Goal: Task Accomplishment & Management: Use online tool/utility

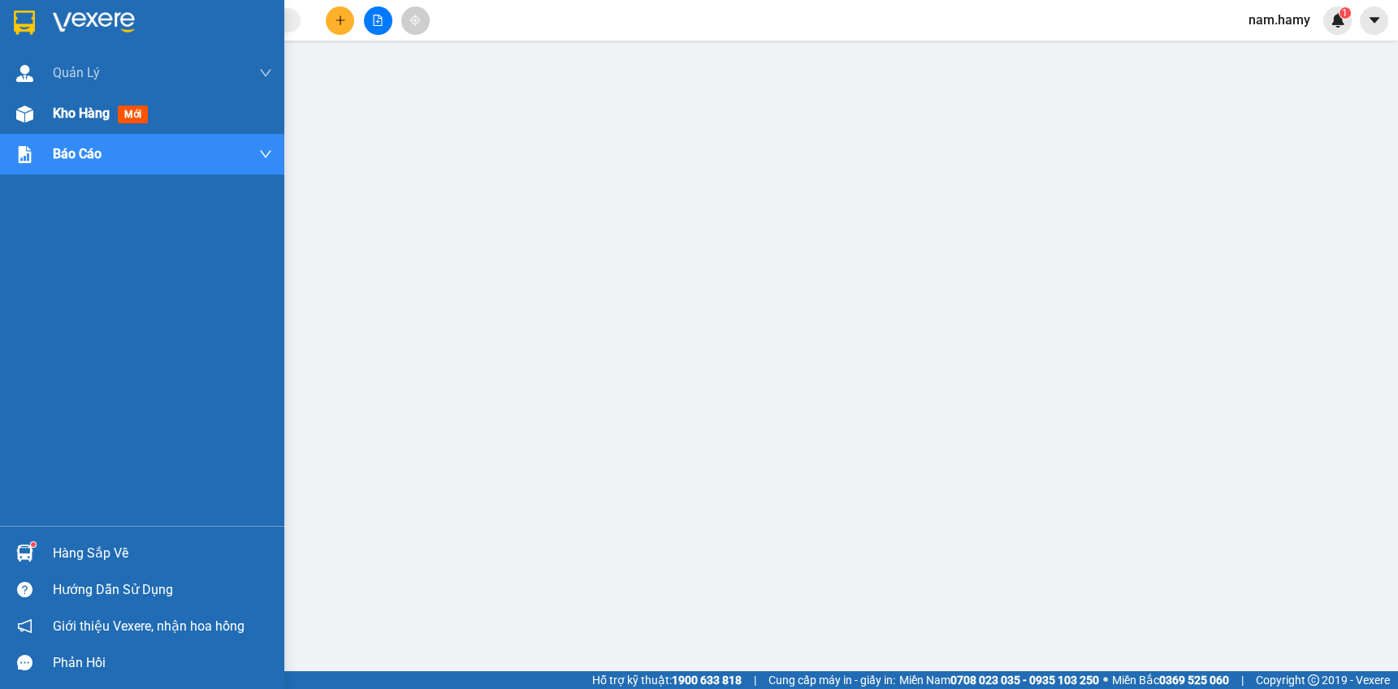
click at [37, 119] on div at bounding box center [25, 114] width 28 height 28
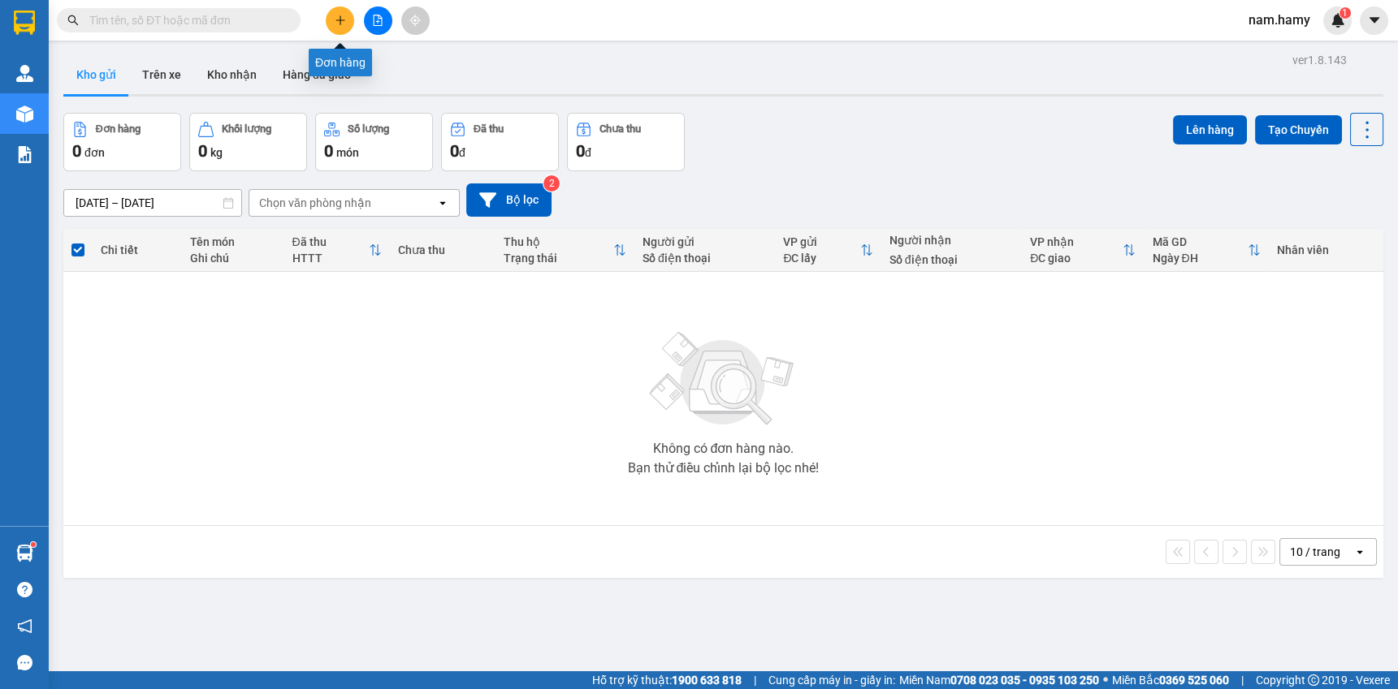
click at [348, 27] on button at bounding box center [340, 20] width 28 height 28
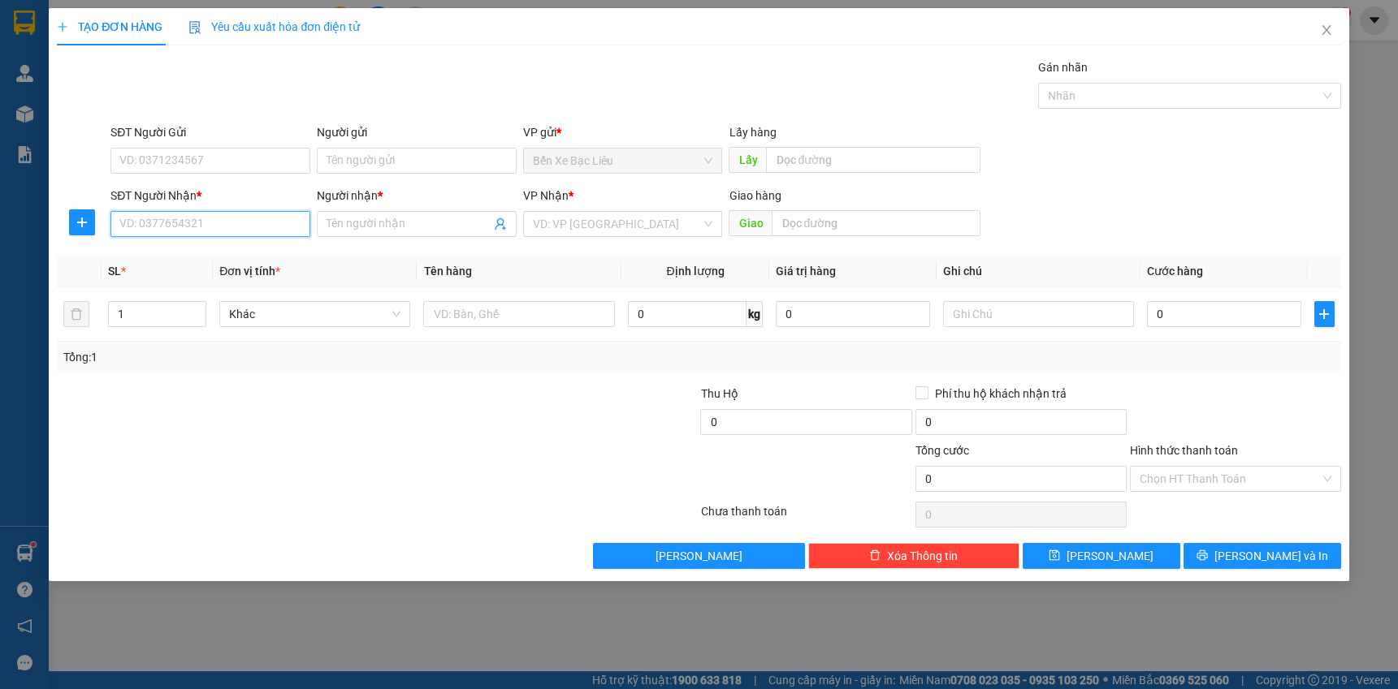
click at [273, 227] on input "SĐT Người Nhận *" at bounding box center [210, 224] width 200 height 26
click at [669, 219] on input "search" at bounding box center [617, 224] width 169 height 24
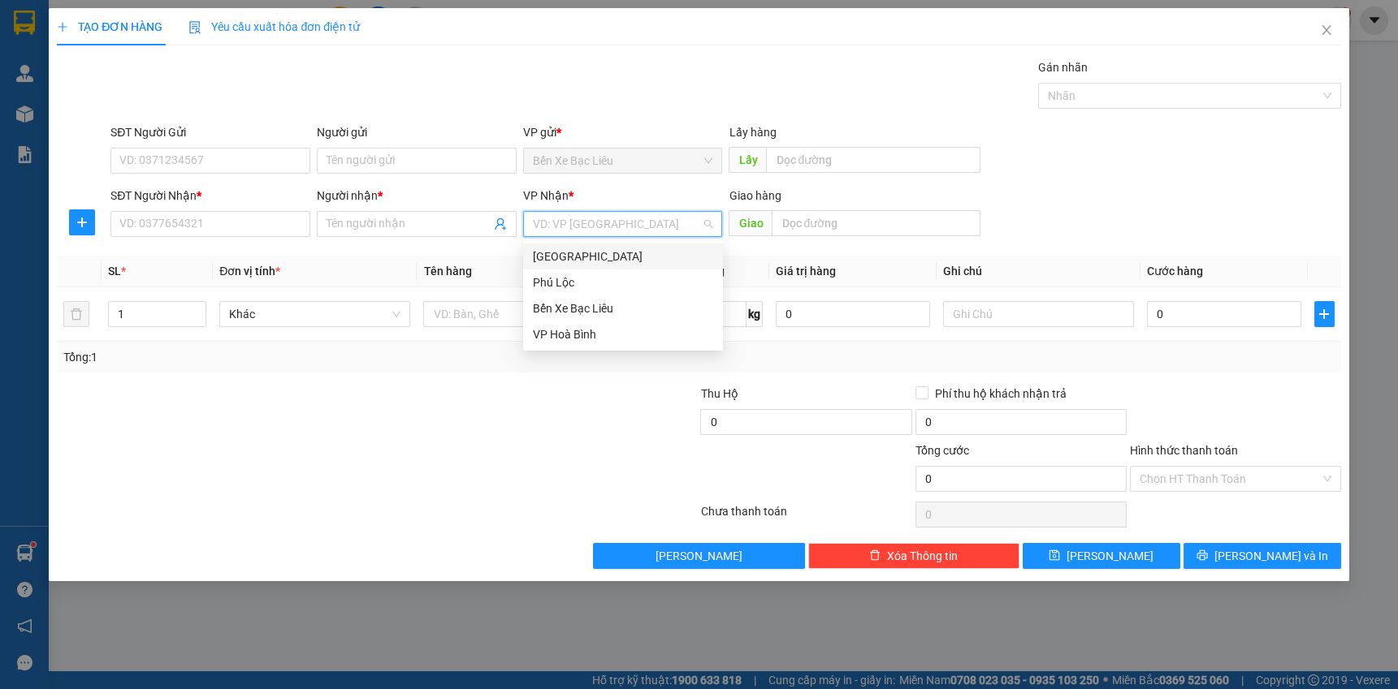
click at [661, 251] on div "[GEOGRAPHIC_DATA]" at bounding box center [623, 257] width 180 height 18
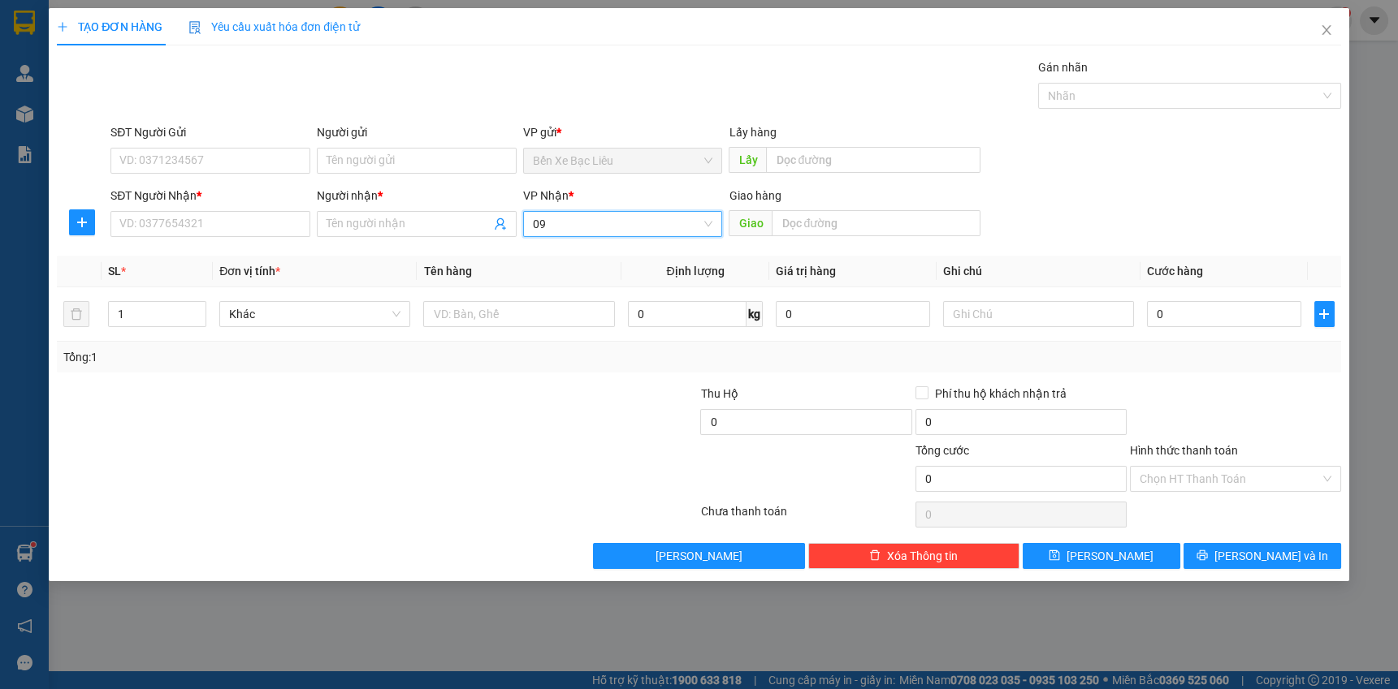
type input "0"
click at [233, 227] on input "SĐT Người Nhận *" at bounding box center [210, 224] width 200 height 26
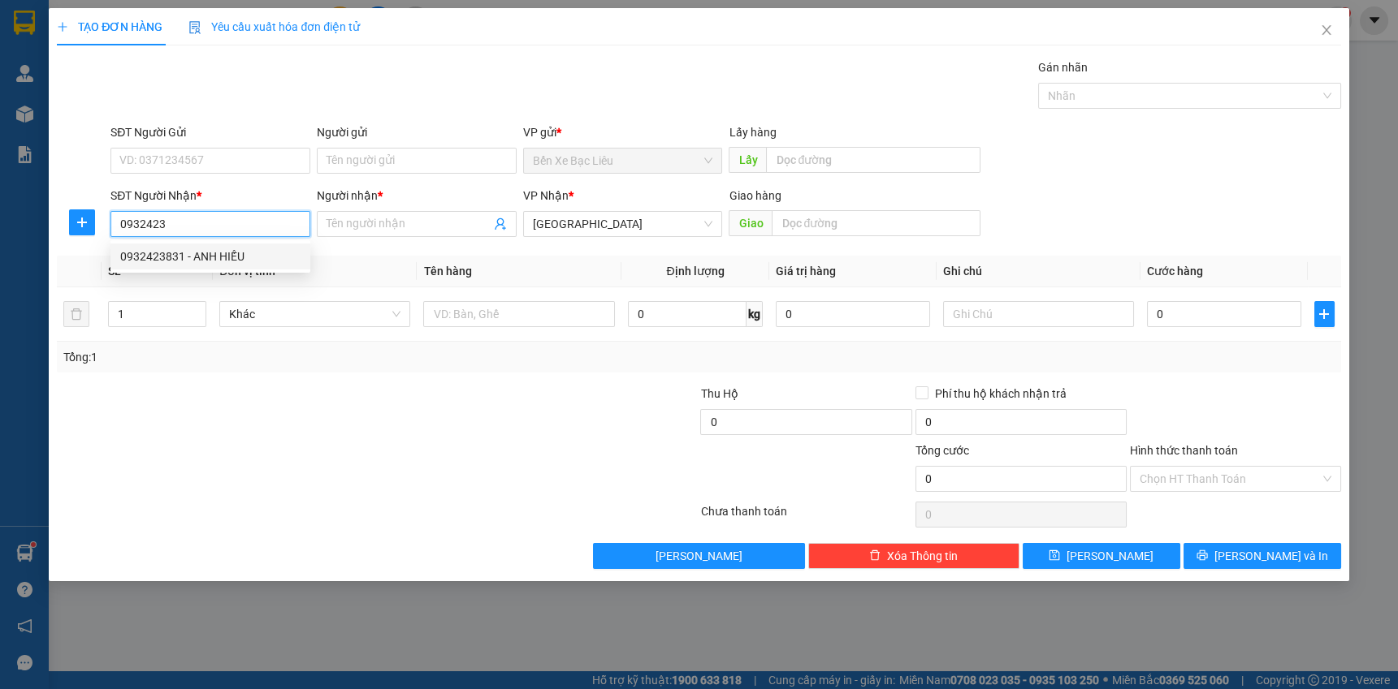
click at [250, 262] on div "0932423831 - ANH HIẾU" at bounding box center [210, 257] width 180 height 18
type input "0932423831"
type input "ANH HIẾU"
type input "30.000"
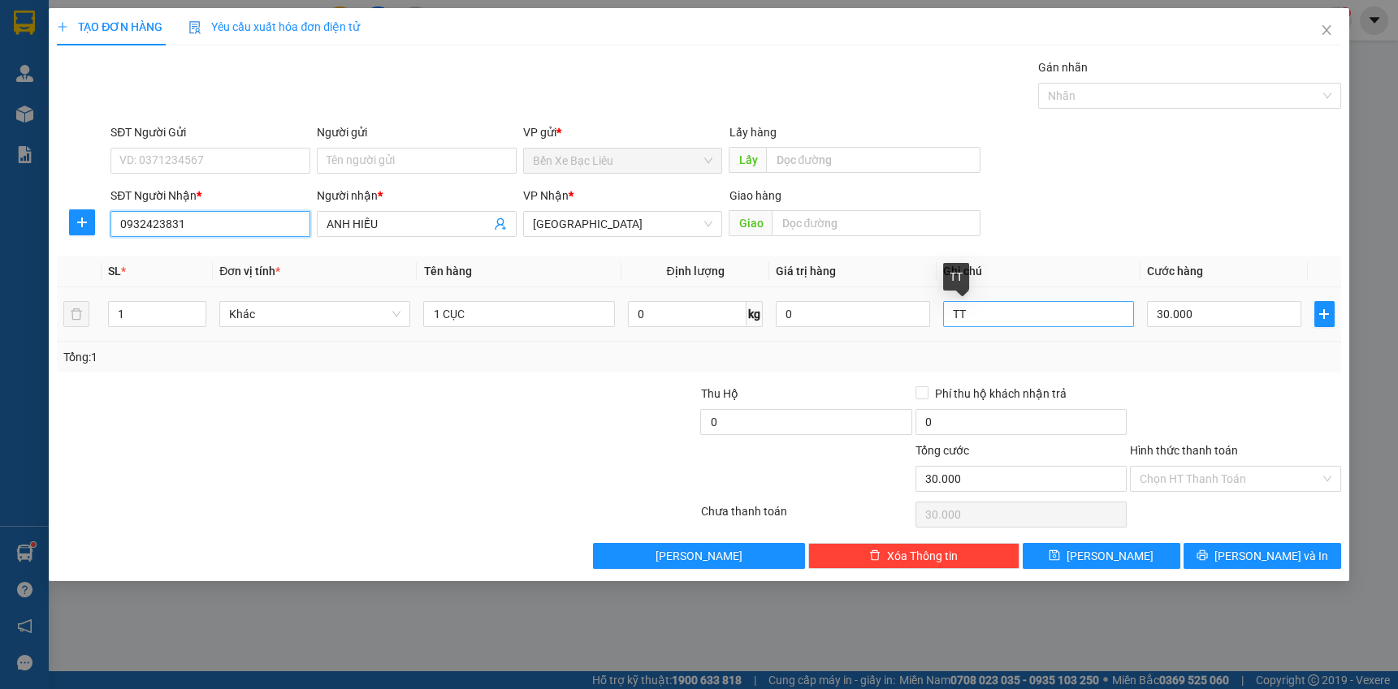
type input "0932423831"
click at [988, 317] on input "TT" at bounding box center [1038, 314] width 191 height 26
type input "T"
click at [1234, 317] on input "30.000" at bounding box center [1224, 314] width 154 height 26
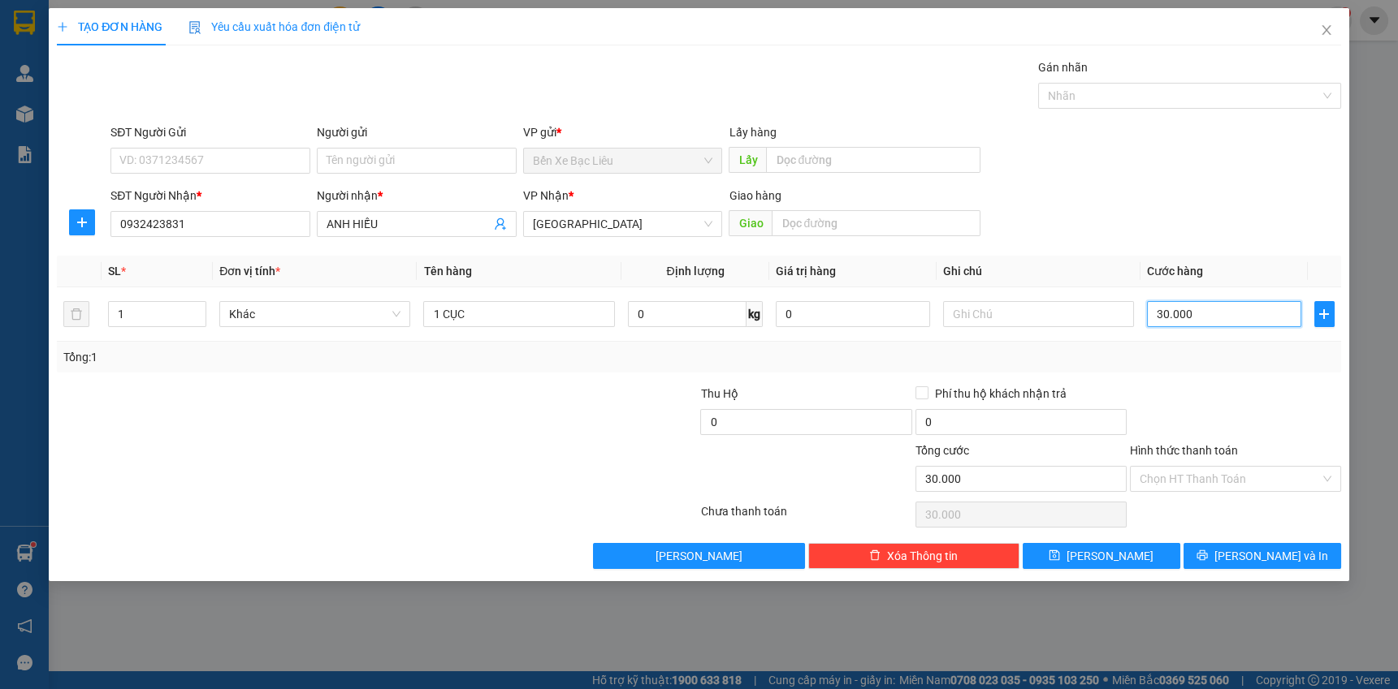
type input "0"
click at [1147, 312] on input "0" at bounding box center [1224, 314] width 154 height 26
type input "60"
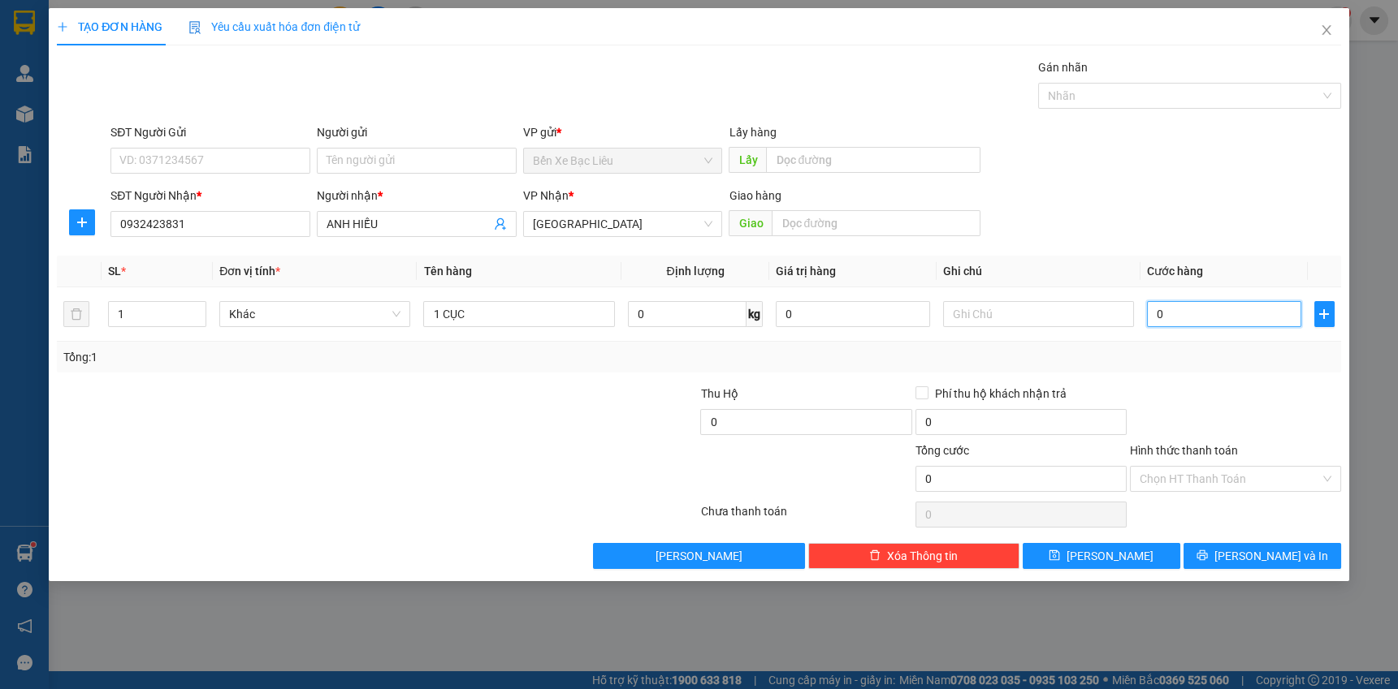
type input "60"
type input "60.000"
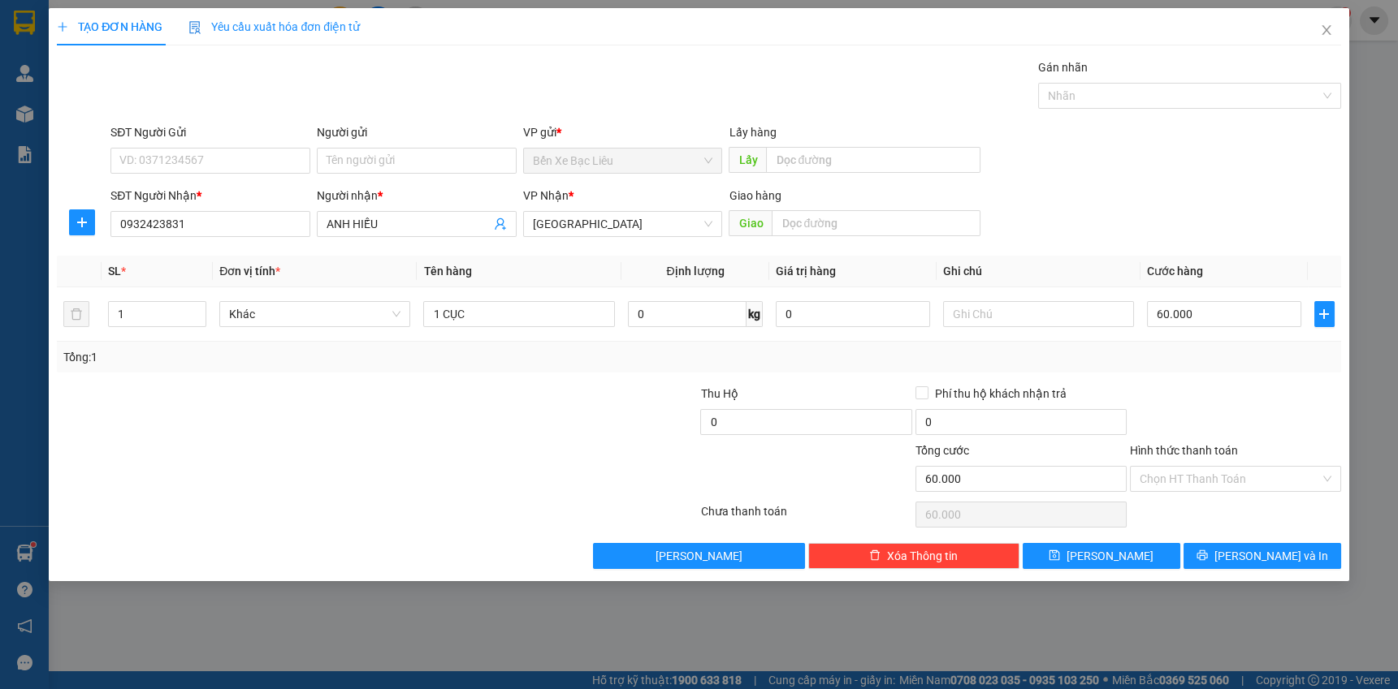
click at [1155, 374] on div "Transit Pickup Surcharge Ids Transit Deliver Surcharge Ids Transit Deliver Surc…" at bounding box center [699, 313] width 1284 height 511
click at [1203, 475] on input "Hình thức thanh toán" at bounding box center [1229, 479] width 180 height 24
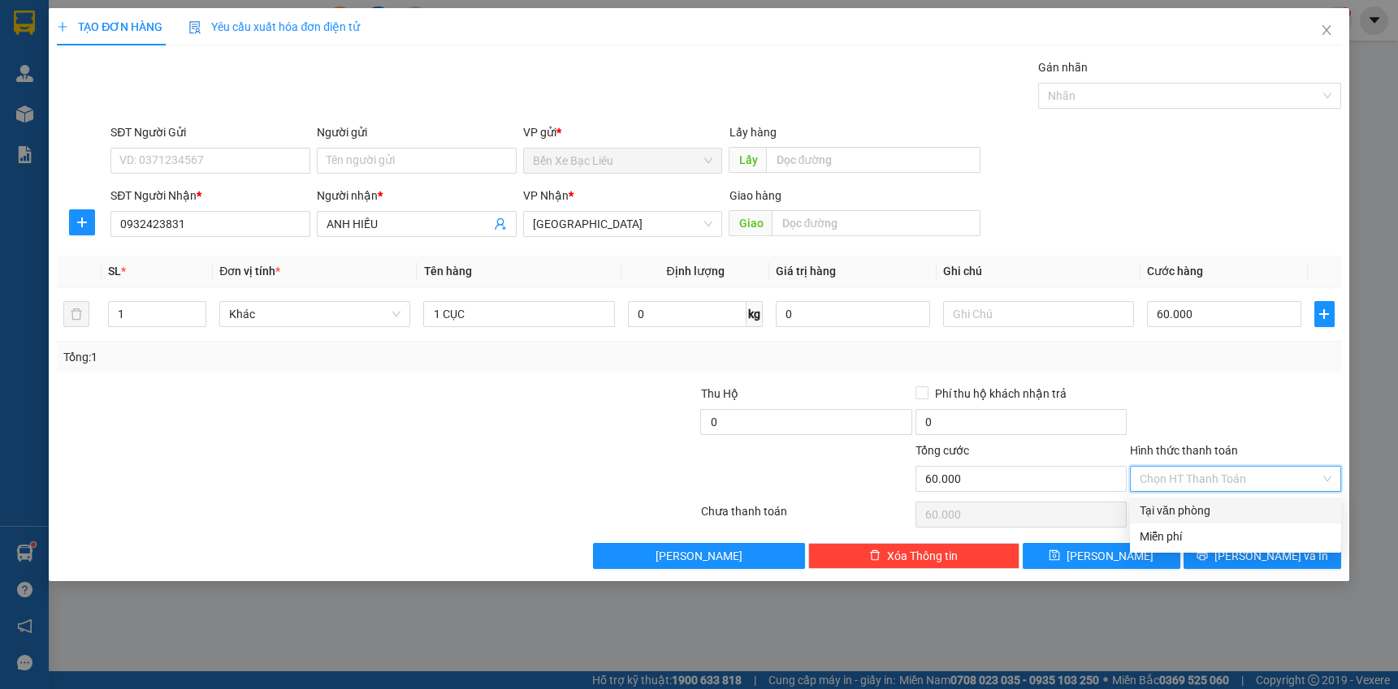
click at [1207, 505] on div "Tại văn phòng" at bounding box center [1235, 511] width 192 height 18
type input "0"
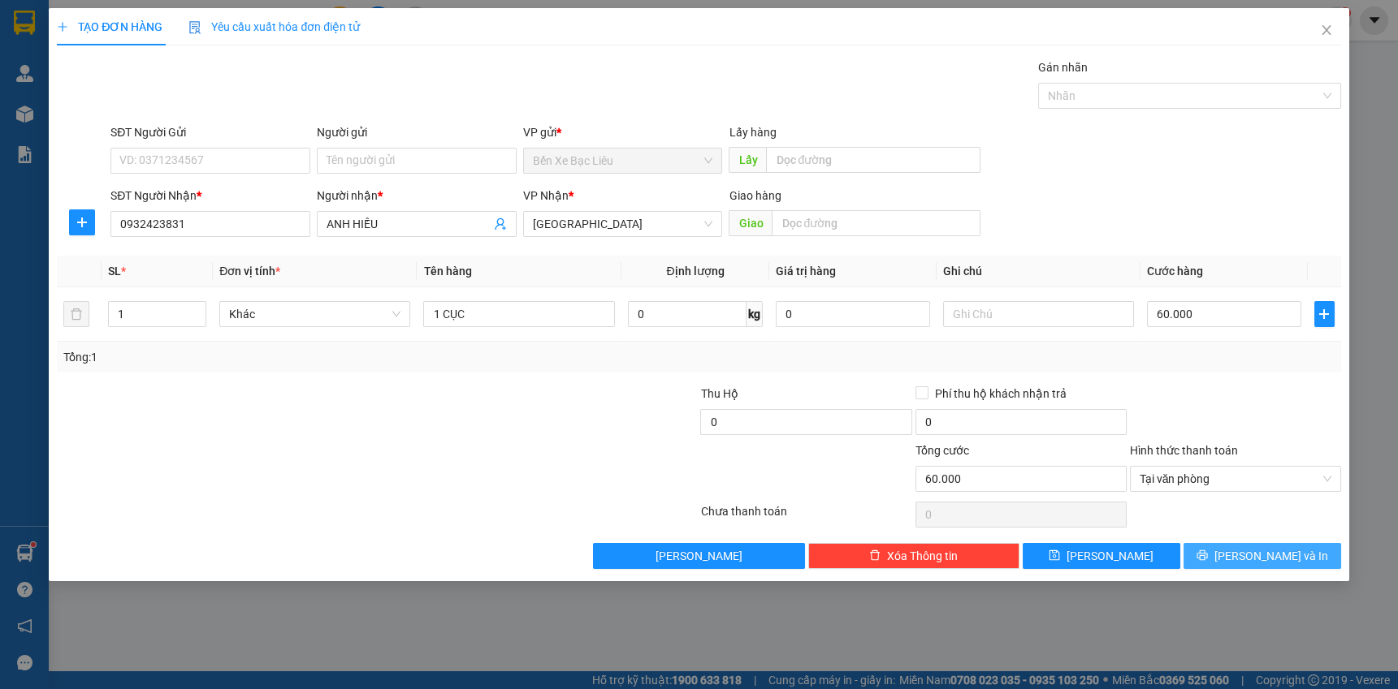
click at [1264, 549] on span "[PERSON_NAME] và In" at bounding box center [1271, 556] width 114 height 18
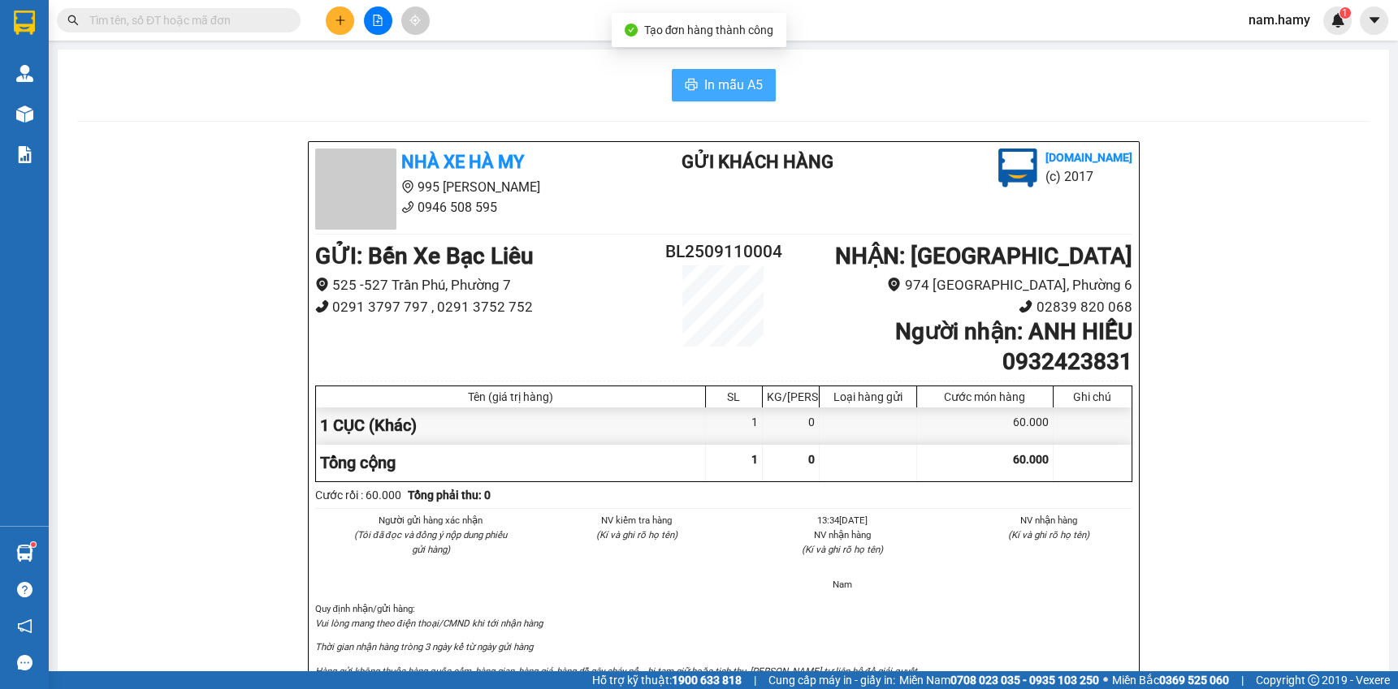
click at [741, 72] on button "In mẫu A5" at bounding box center [724, 85] width 104 height 32
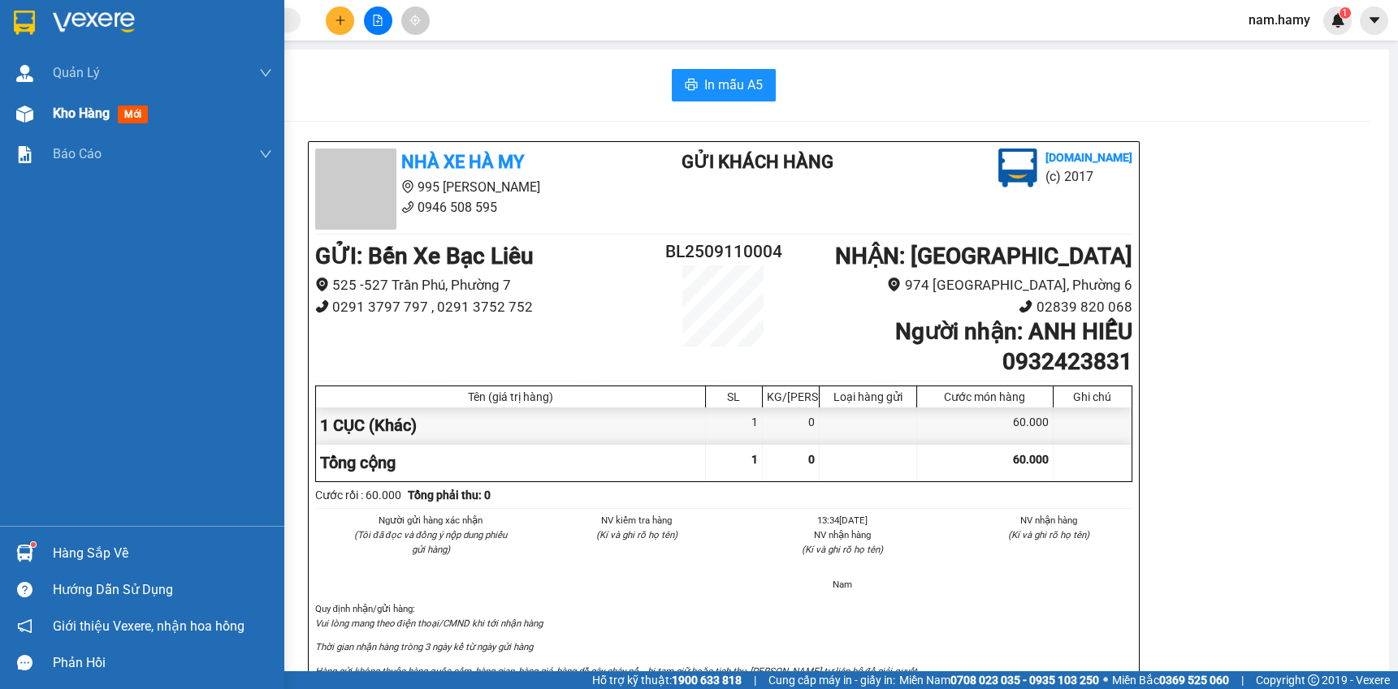
click at [84, 115] on span "Kho hàng" at bounding box center [81, 113] width 57 height 15
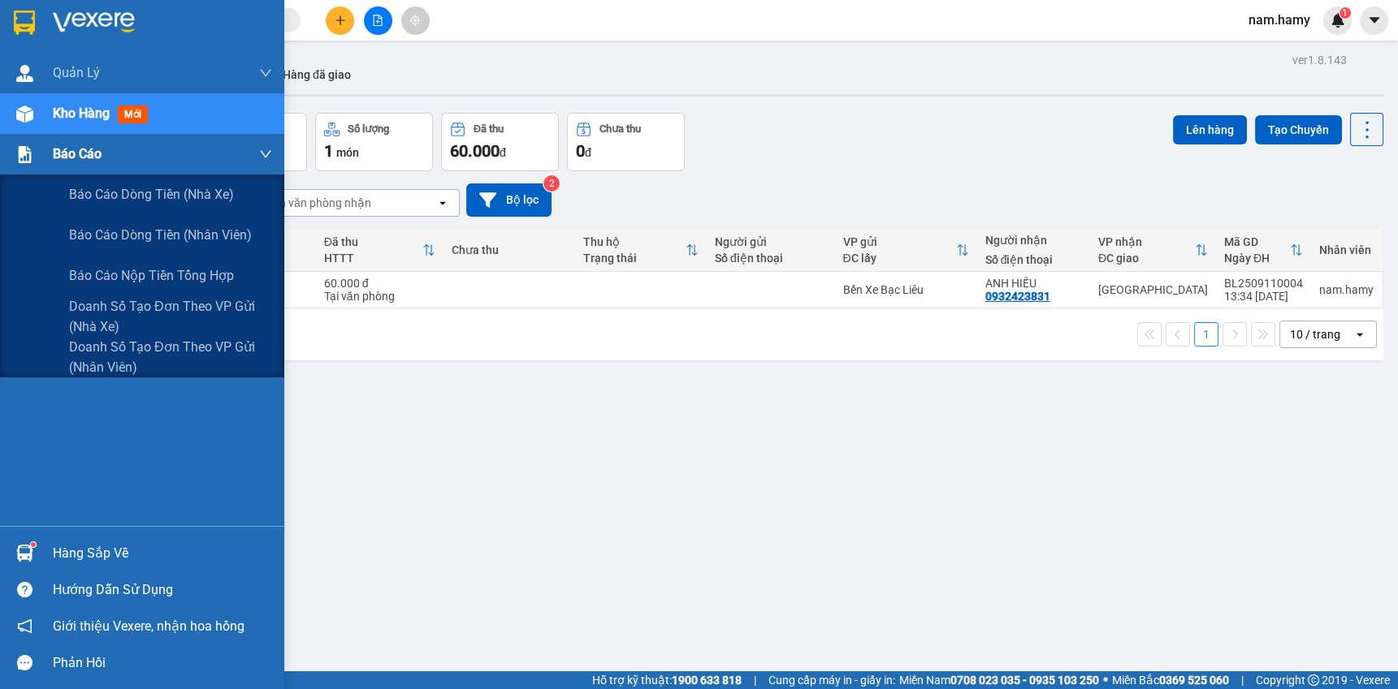
click at [103, 156] on div "Báo cáo" at bounding box center [162, 154] width 219 height 41
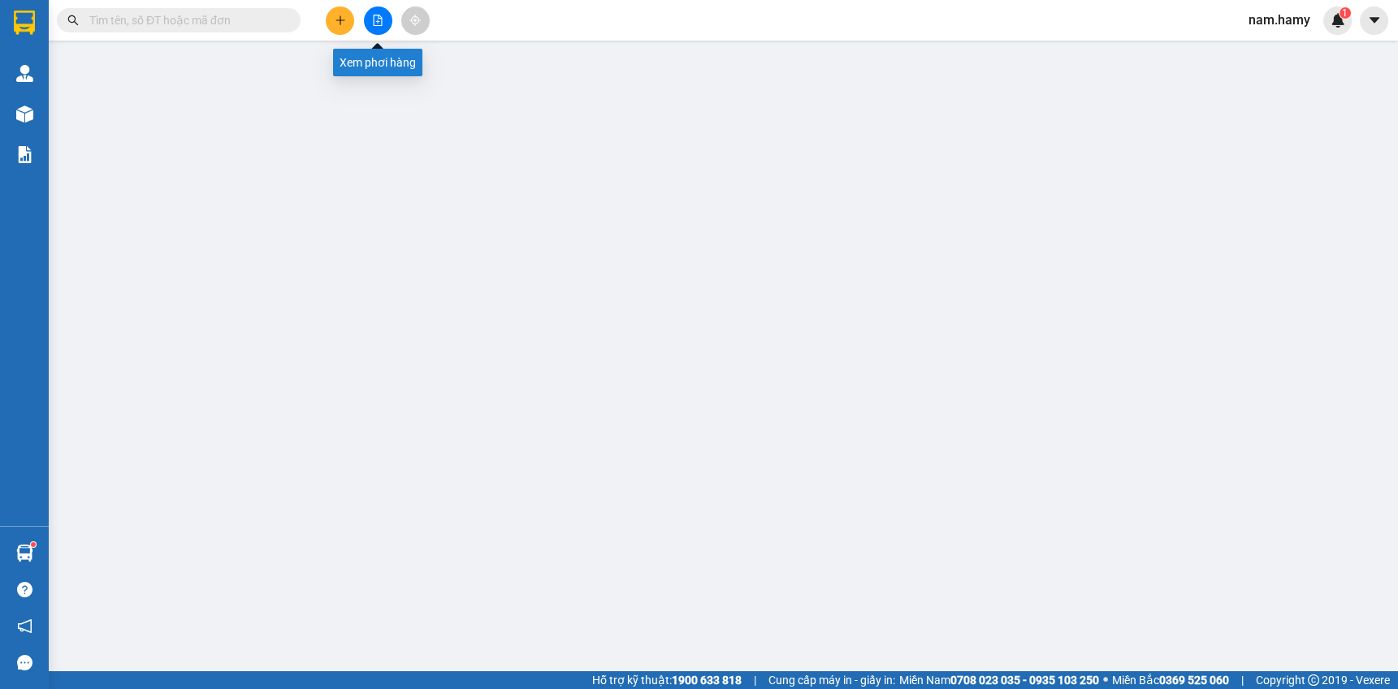
click at [384, 18] on button at bounding box center [378, 20] width 28 height 28
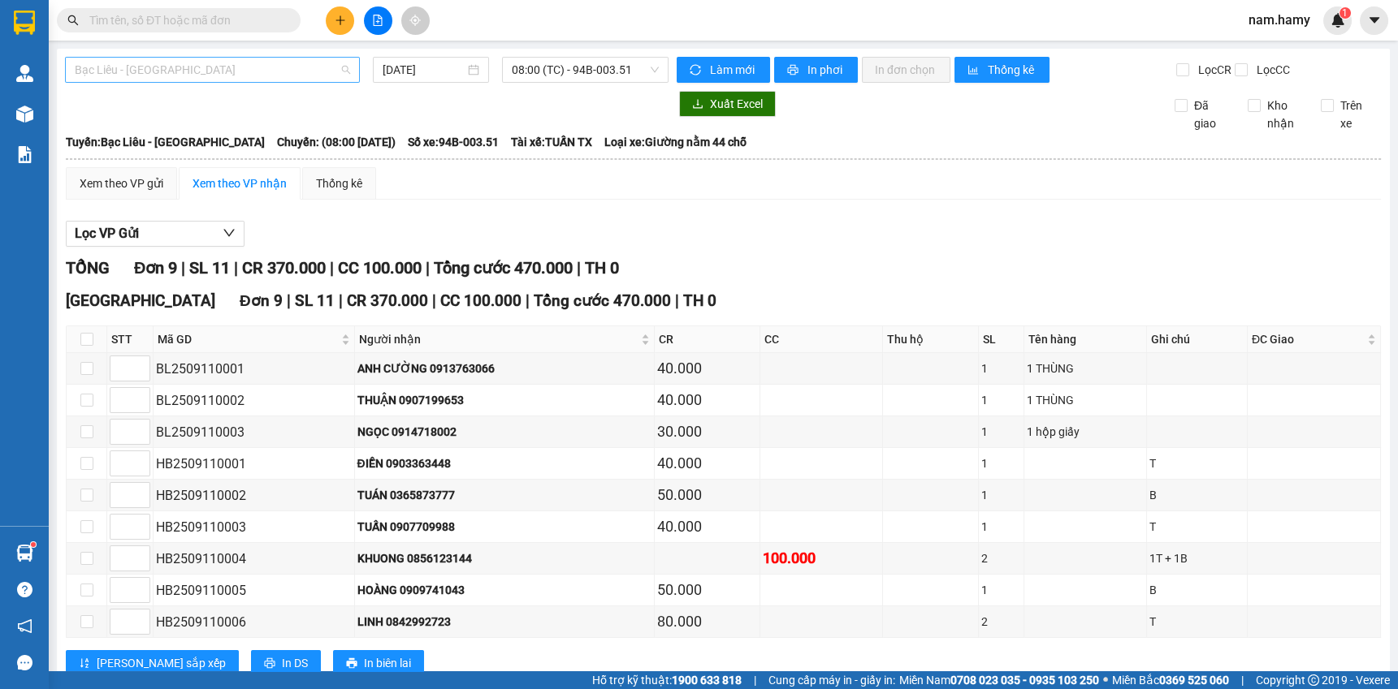
click at [318, 76] on span "Bạc Liêu - [GEOGRAPHIC_DATA]" at bounding box center [212, 70] width 275 height 24
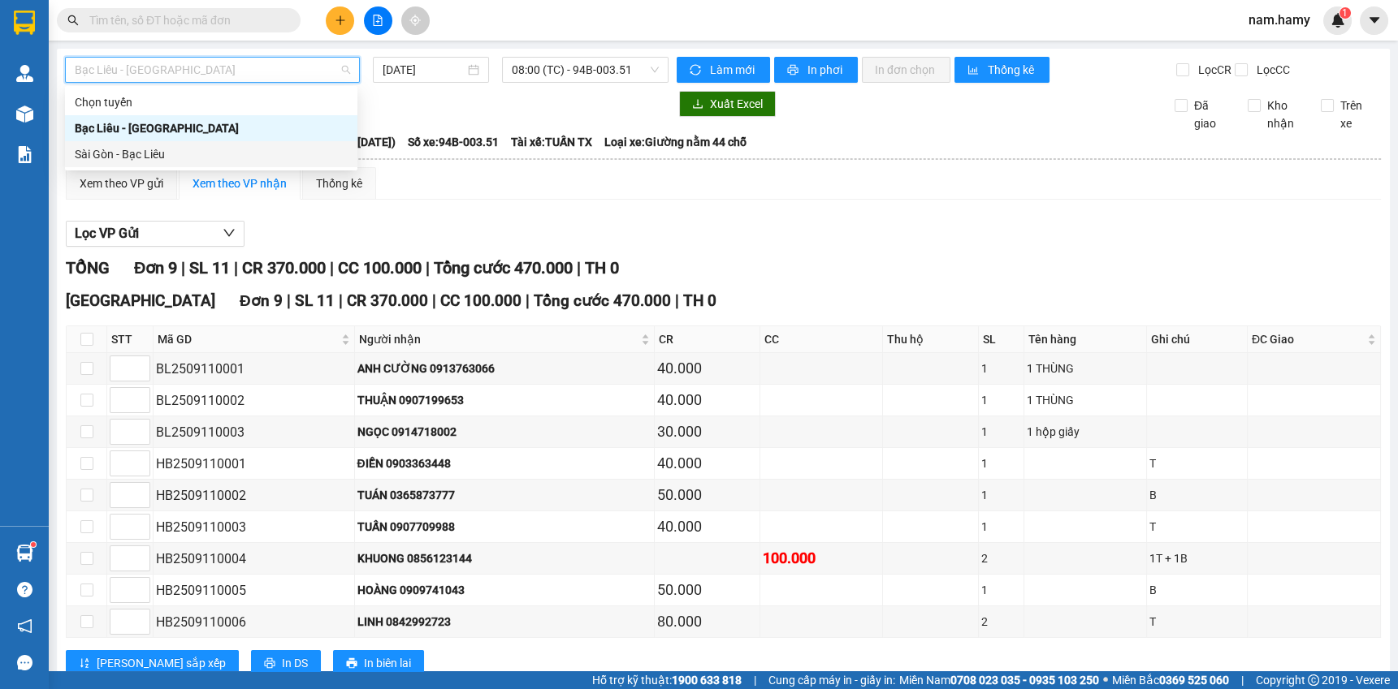
click at [143, 150] on div "Sài Gòn - Bạc Liêu" at bounding box center [211, 154] width 273 height 18
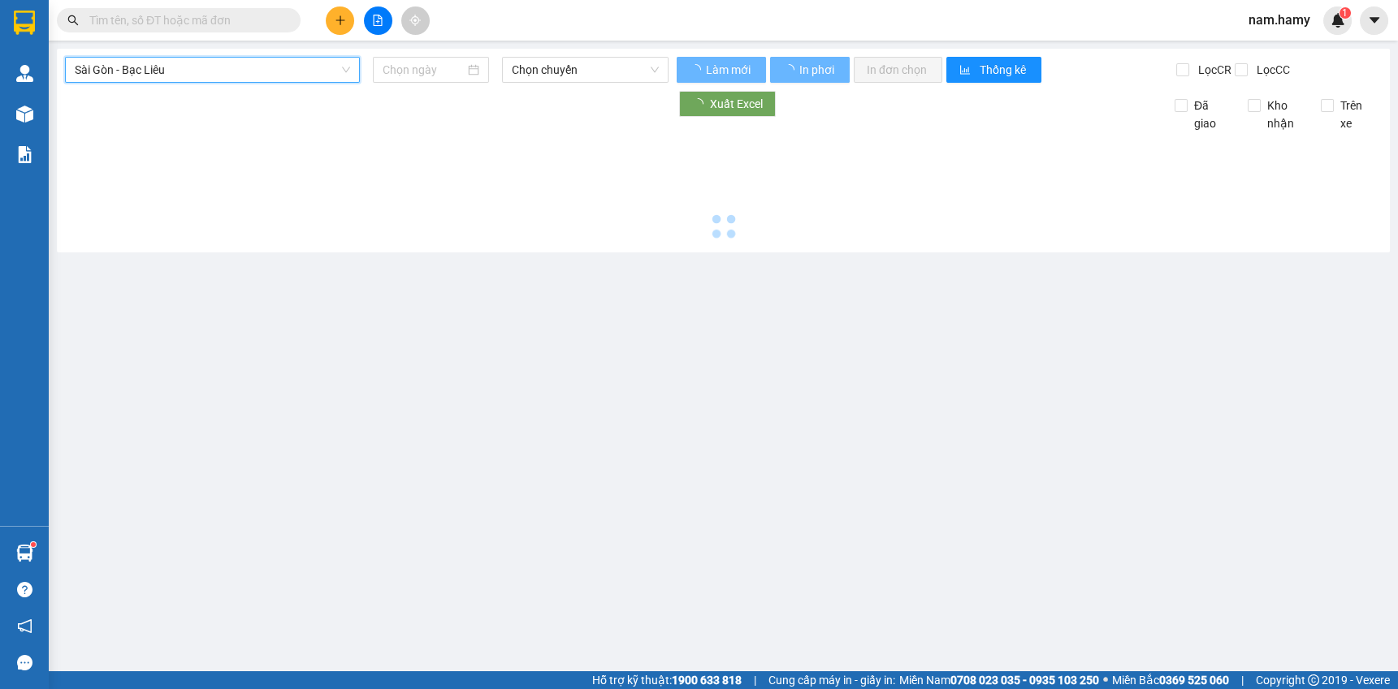
type input "[DATE]"
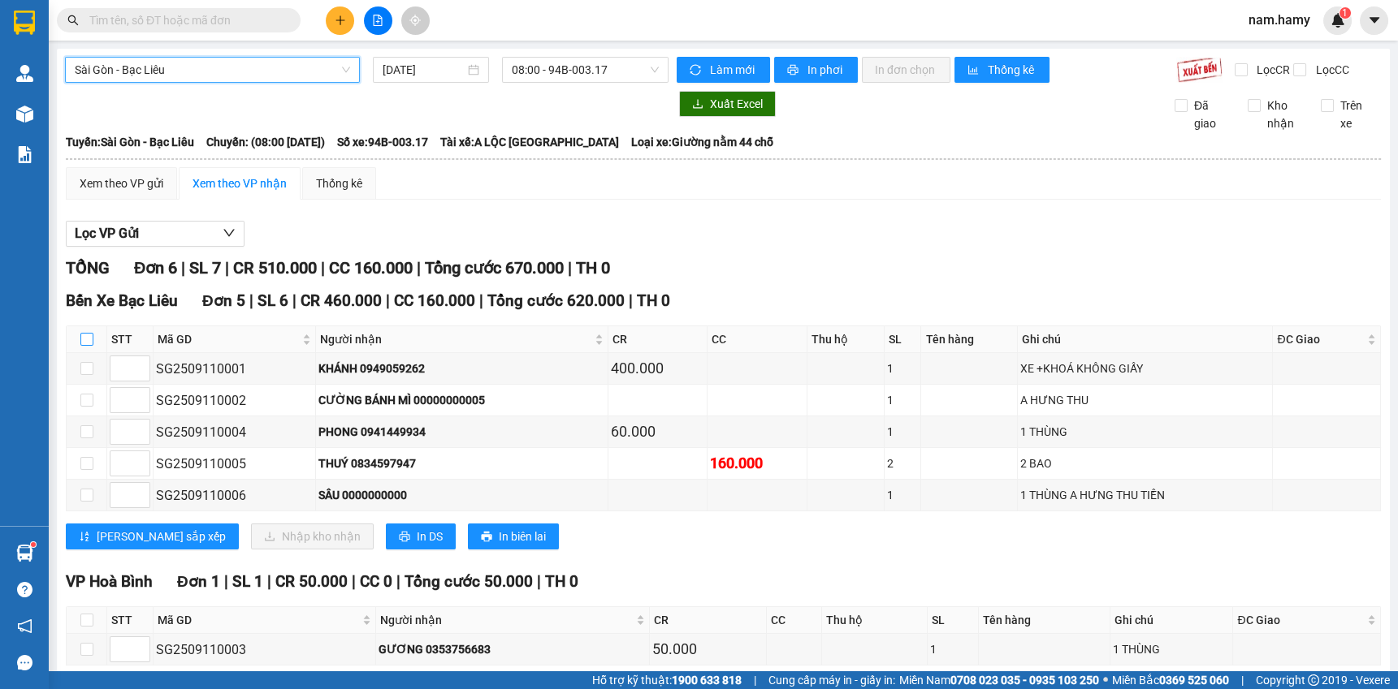
drag, startPoint x: 82, startPoint y: 347, endPoint x: 98, endPoint y: 348, distance: 16.3
click at [81, 346] on input "checkbox" at bounding box center [86, 339] width 13 height 13
checkbox input "true"
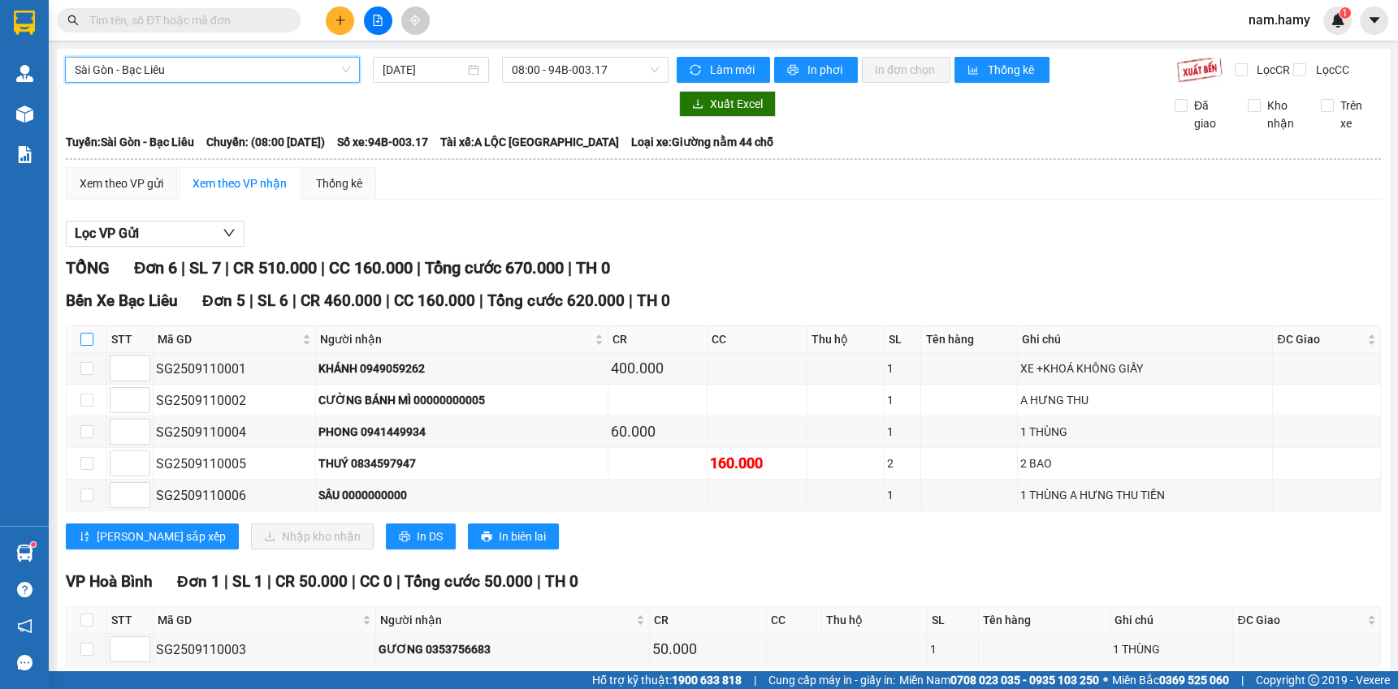
checkbox input "true"
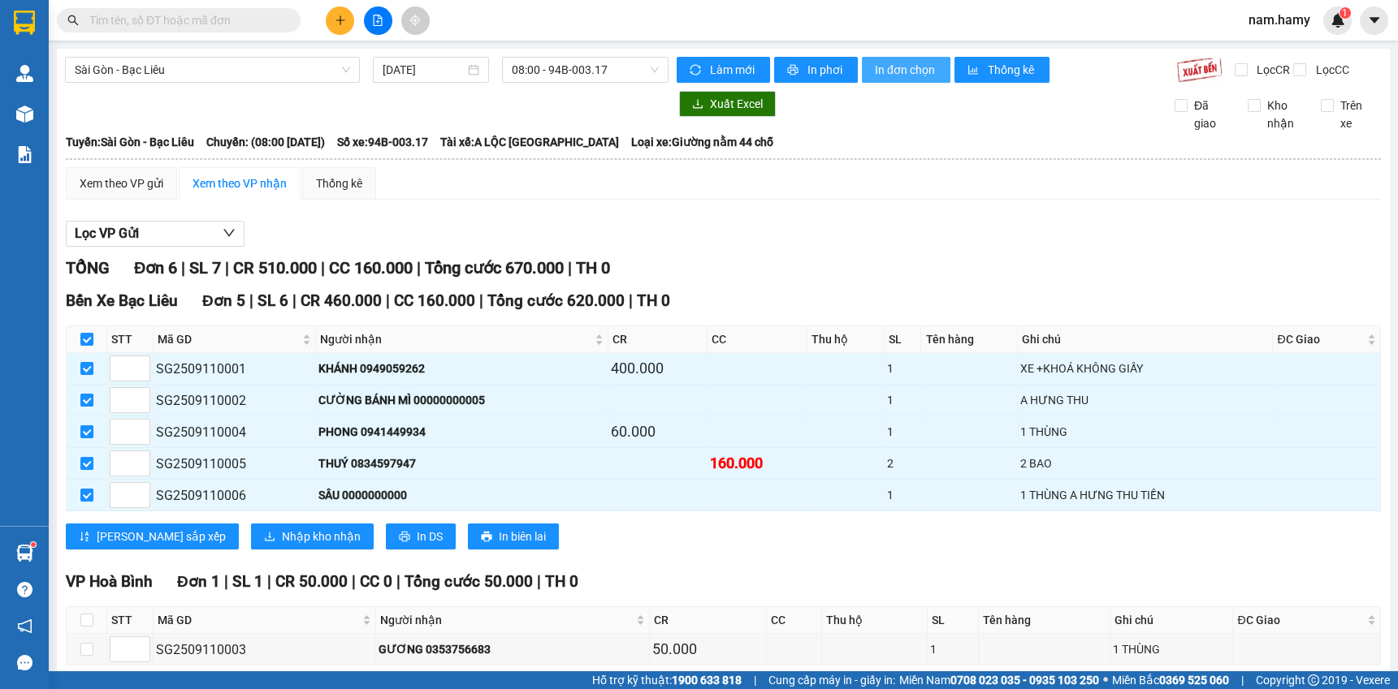
click at [903, 70] on span "In đơn chọn" at bounding box center [906, 70] width 63 height 18
